Goal: Information Seeking & Learning: Learn about a topic

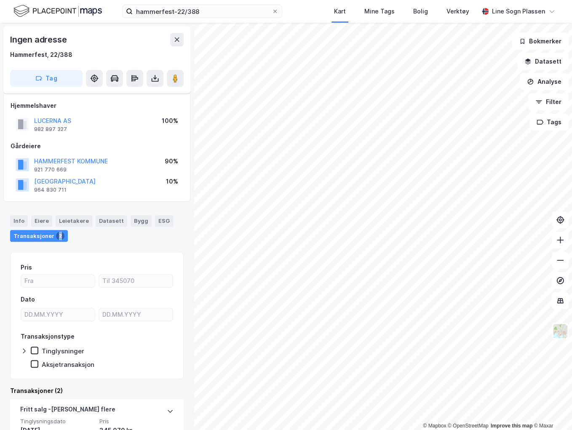
scroll to position [67, 0]
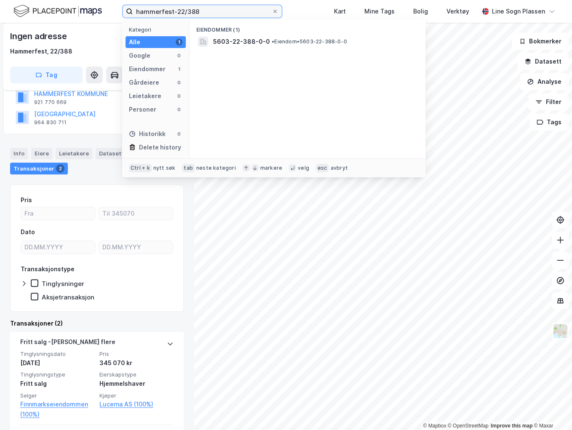
drag, startPoint x: 232, startPoint y: 11, endPoint x: 21, endPoint y: 14, distance: 211.0
click at [21, 14] on div "hammerfest-22/388 Kategori Alle 1 Google 0 Eiendommer 1 Gårdeiere 0 Leietakere …" at bounding box center [286, 11] width 572 height 23
type input "elstangen"
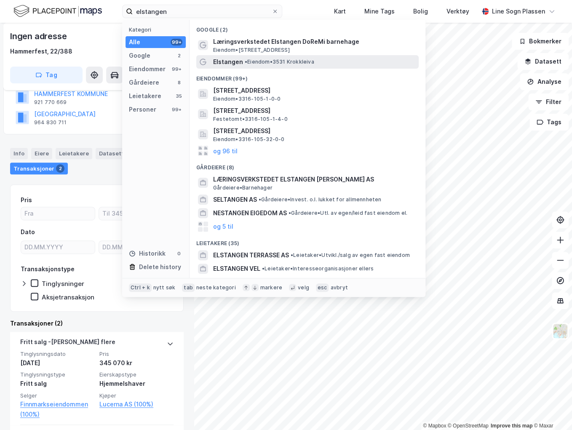
click at [243, 61] on div "Elstangen • Eiendom • 3531 Krokkleiva" at bounding box center [315, 62] width 204 height 10
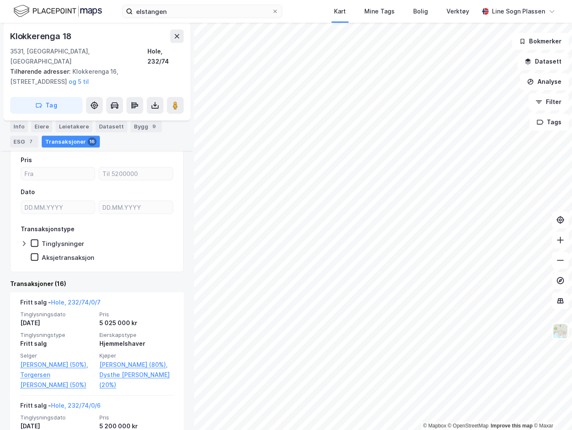
scroll to position [202, 0]
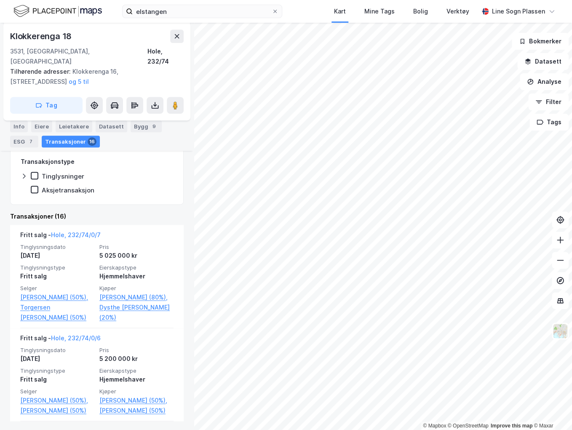
click at [189, 346] on div "© Mapbox © OpenStreetMap Improve this map © [PERSON_NAME] 18 3531, [GEOGRAPHIC_…" at bounding box center [286, 226] width 572 height 407
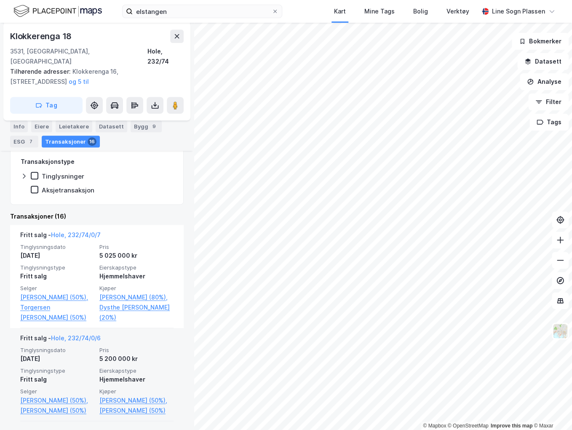
click at [162, 369] on div "© Mapbox © OpenStreetMap Improve this map © [PERSON_NAME] 18 3531, [GEOGRAPHIC_…" at bounding box center [286, 226] width 572 height 407
